Goal: Find specific page/section: Find specific page/section

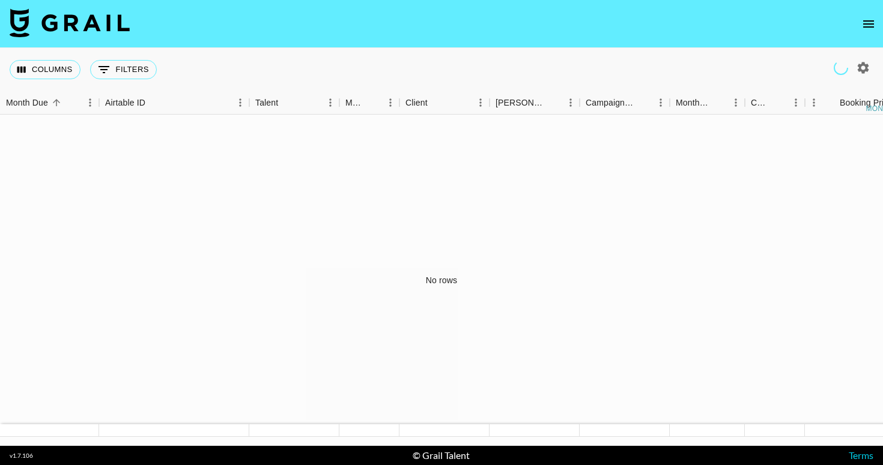
click at [874, 23] on icon "open drawer" at bounding box center [868, 24] width 14 height 14
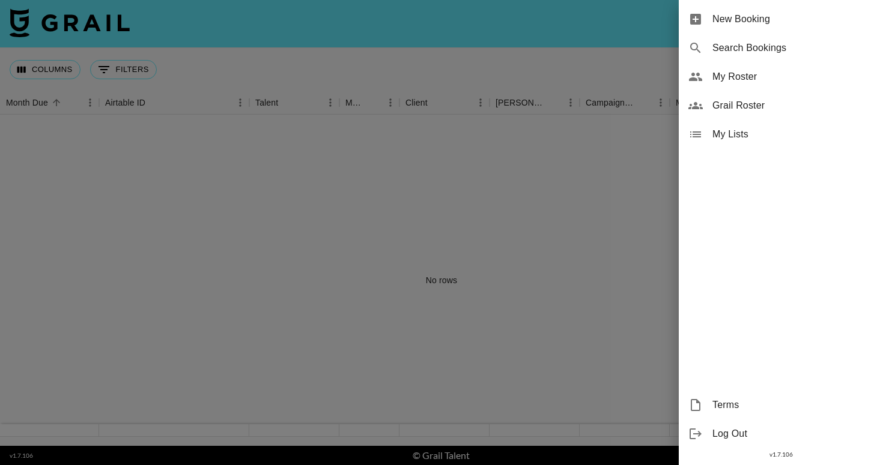
click at [779, 46] on span "Search Bookings" at bounding box center [792, 48] width 161 height 14
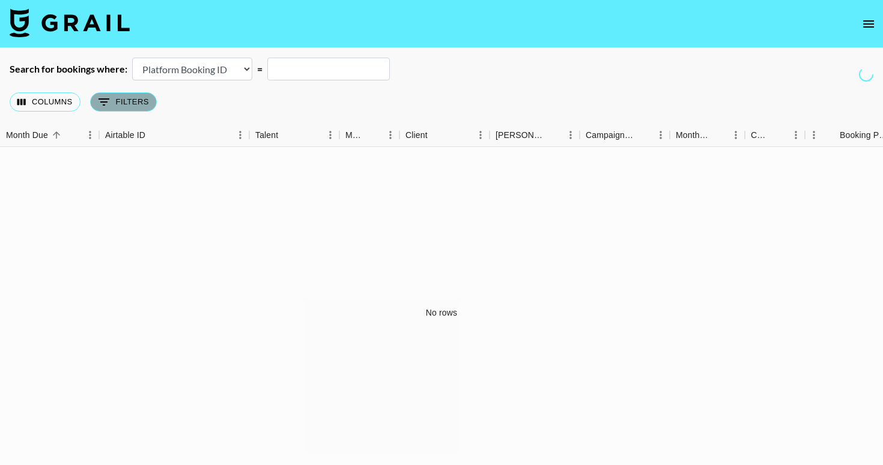
click at [150, 106] on button "0 Filters" at bounding box center [123, 101] width 67 height 19
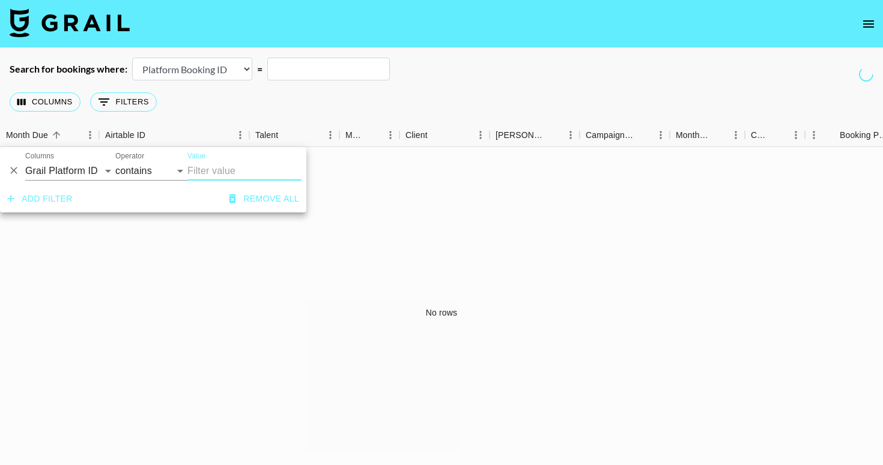
click at [257, 100] on div "Columns 0 Filters + Booking" at bounding box center [441, 101] width 883 height 43
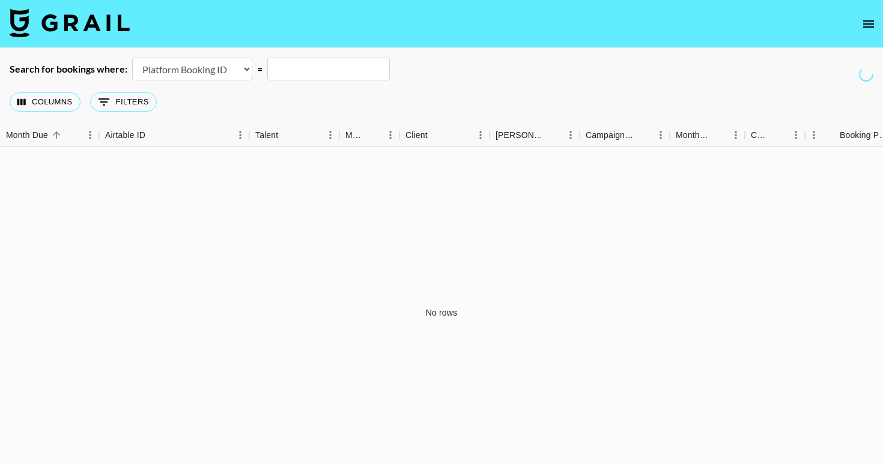
click at [225, 67] on select "Airtable Booking ID Platform Booking ID Platform Campaign ID" at bounding box center [192, 69] width 120 height 23
select select "airtableId"
click at [132, 58] on select "Airtable Booking ID Platform Booking ID Platform Campaign ID" at bounding box center [192, 69] width 120 height 23
click at [220, 71] on select "Airtable Booking ID Platform Booking ID Platform Campaign ID" at bounding box center [192, 69] width 120 height 23
click at [870, 28] on icon "open drawer" at bounding box center [868, 24] width 14 height 14
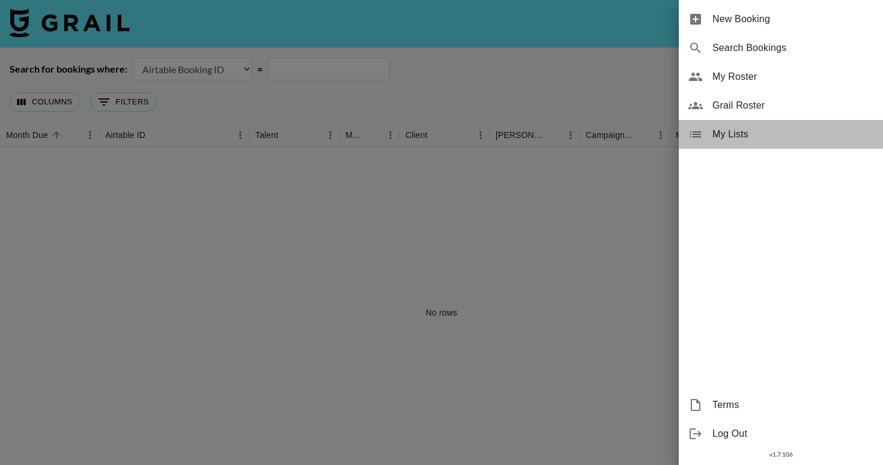
click at [740, 129] on span "My Lists" at bounding box center [792, 134] width 161 height 14
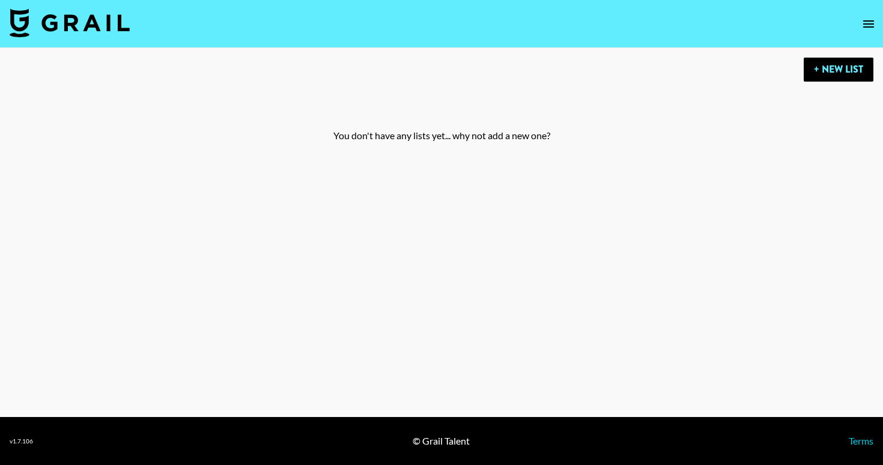
click at [858, 22] on button "open drawer" at bounding box center [868, 24] width 24 height 24
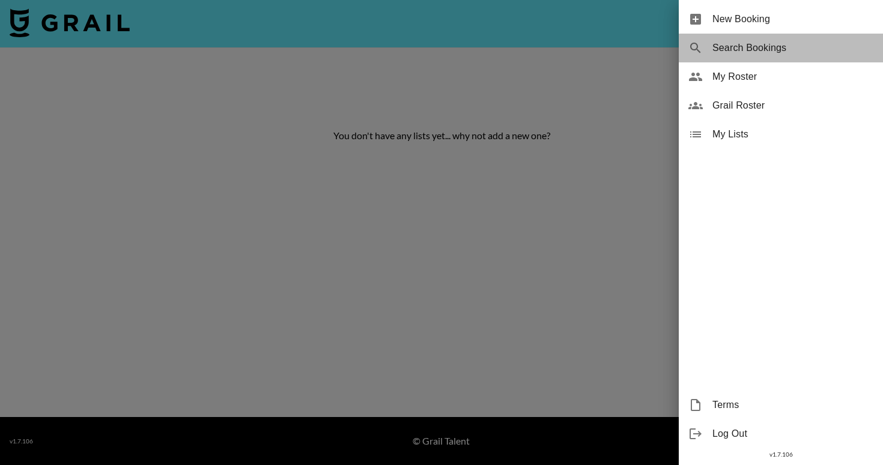
click at [796, 47] on span "Search Bookings" at bounding box center [792, 48] width 161 height 14
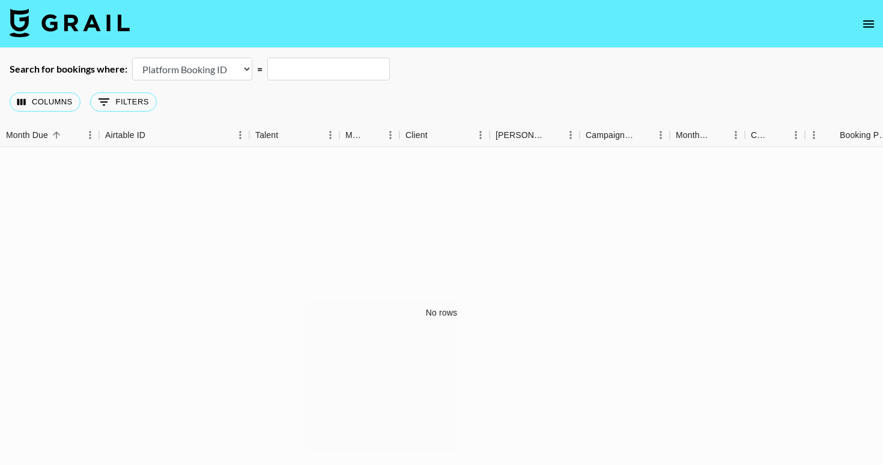
click at [234, 69] on select "Airtable Booking ID Platform Booking ID Platform Campaign ID" at bounding box center [192, 69] width 120 height 23
select select "airtableId"
click at [132, 58] on select "Airtable Booking ID Platform Booking ID Platform Campaign ID" at bounding box center [192, 69] width 120 height 23
click at [68, 95] on button "Columns" at bounding box center [45, 101] width 71 height 19
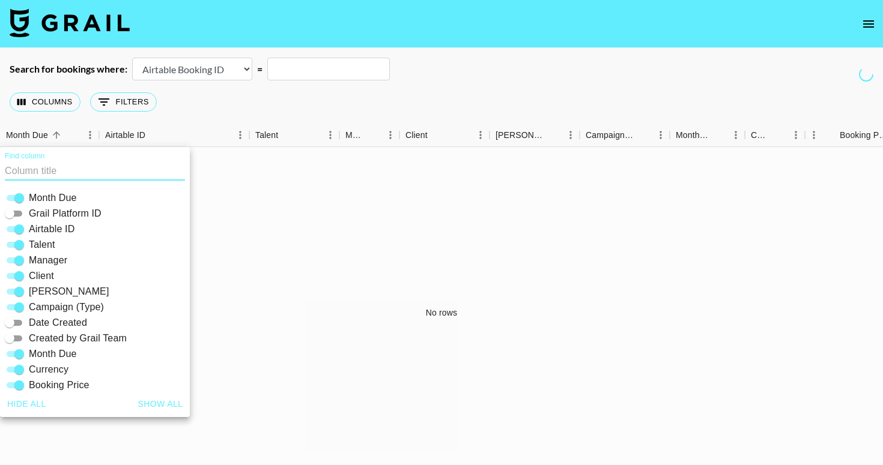
click at [22, 210] on input "Grail Platform ID" at bounding box center [9, 214] width 43 height 14
checkbox input "true"
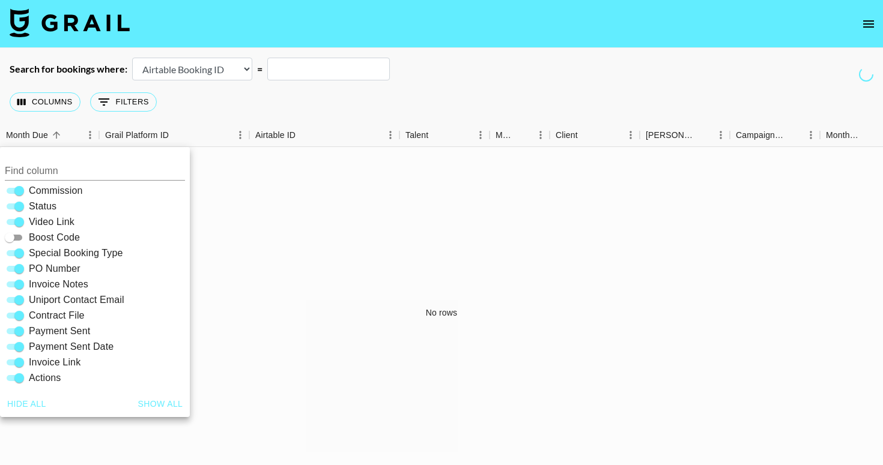
scroll to position [32, 0]
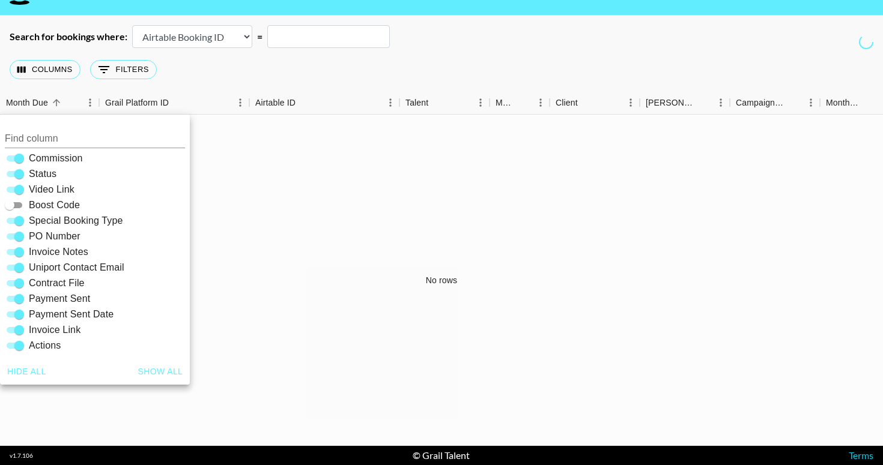
click at [241, 133] on div "No rows" at bounding box center [441, 280] width 883 height 331
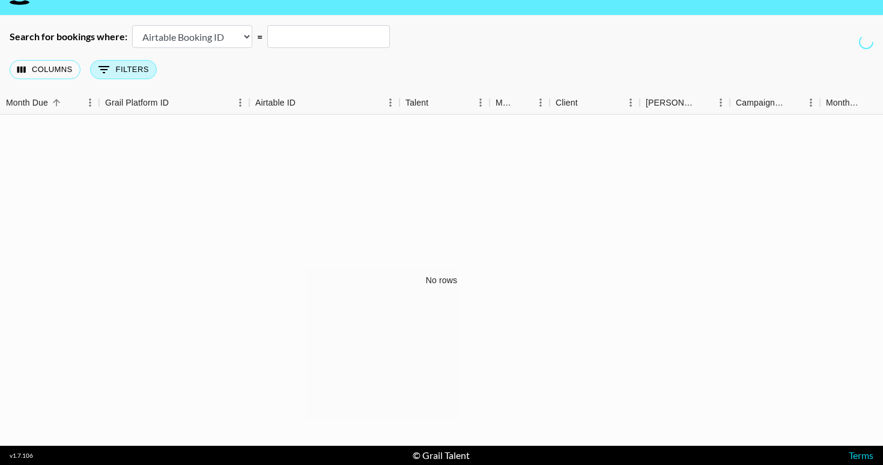
click at [126, 61] on button "0 Filters" at bounding box center [123, 69] width 67 height 19
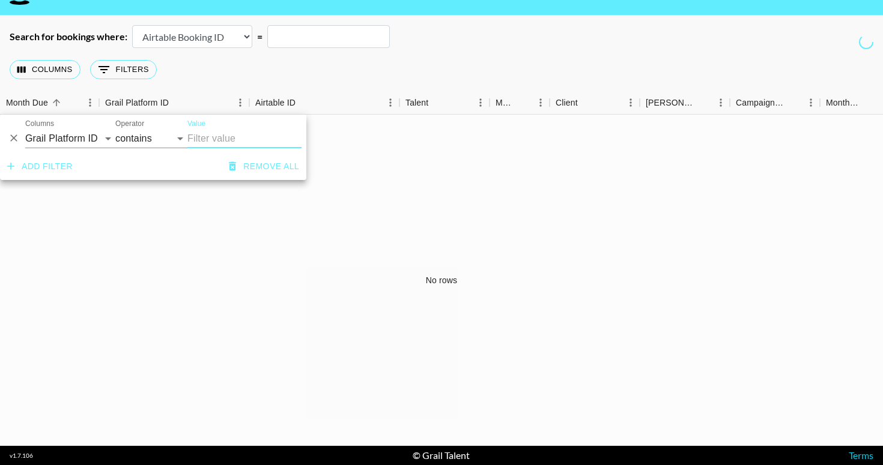
click at [199, 134] on input "Value" at bounding box center [244, 138] width 114 height 19
click at [182, 136] on select "contains equals starts with ends with is empty is not empty is any of" at bounding box center [151, 138] width 72 height 19
click at [342, 206] on div "No rows" at bounding box center [441, 280] width 883 height 331
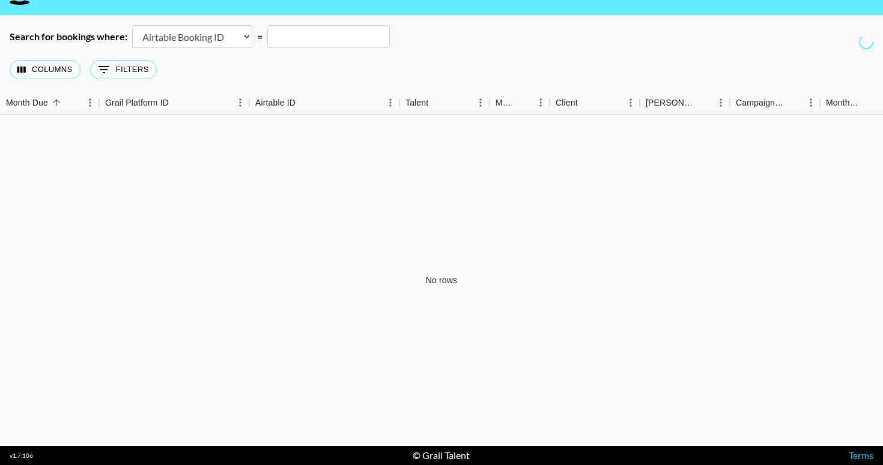
scroll to position [0, 0]
